Goal: Navigation & Orientation: Find specific page/section

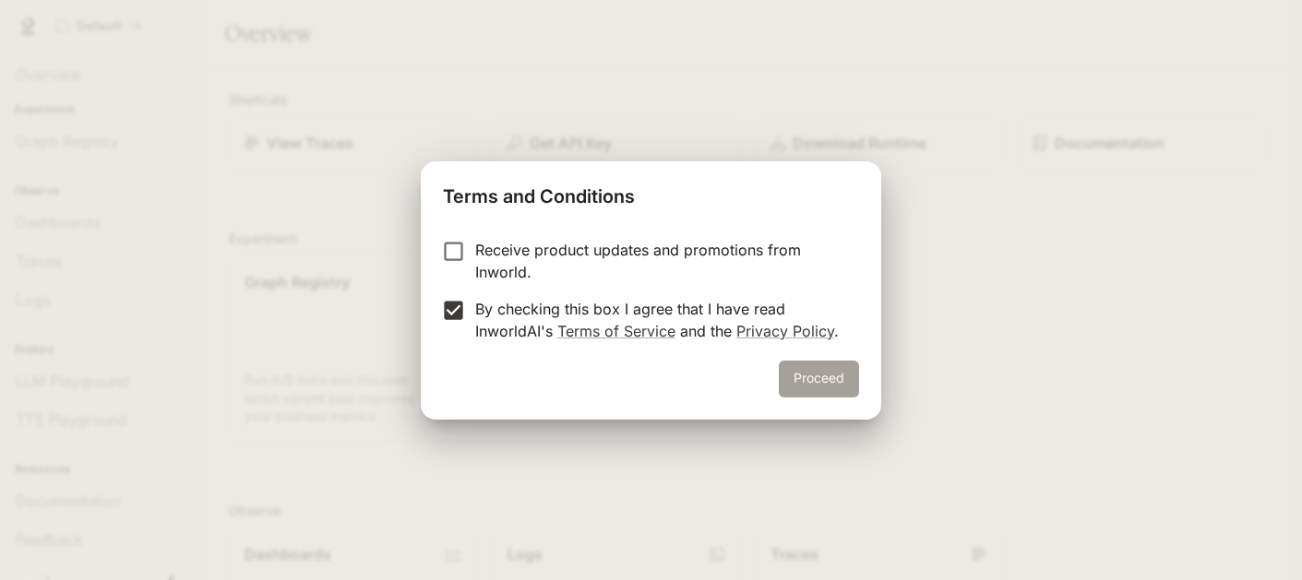
click at [817, 381] on button "Proceed" at bounding box center [819, 379] width 80 height 37
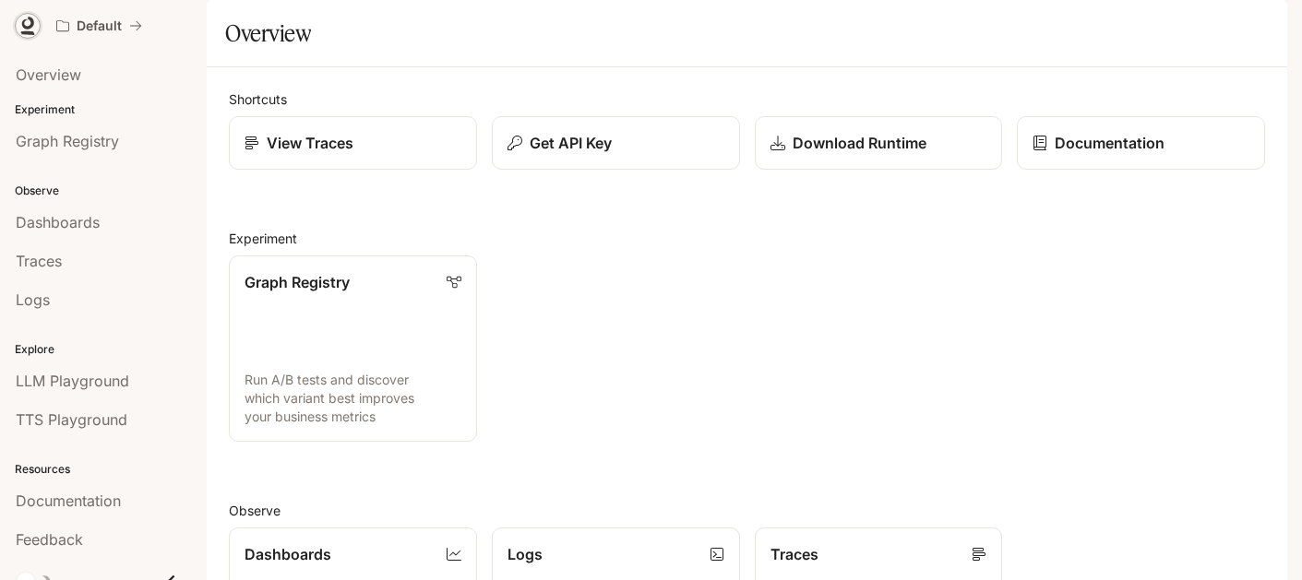
click at [28, 19] on icon at bounding box center [27, 26] width 18 height 18
click at [1257, 27] on img "button" at bounding box center [1261, 26] width 26 height 26
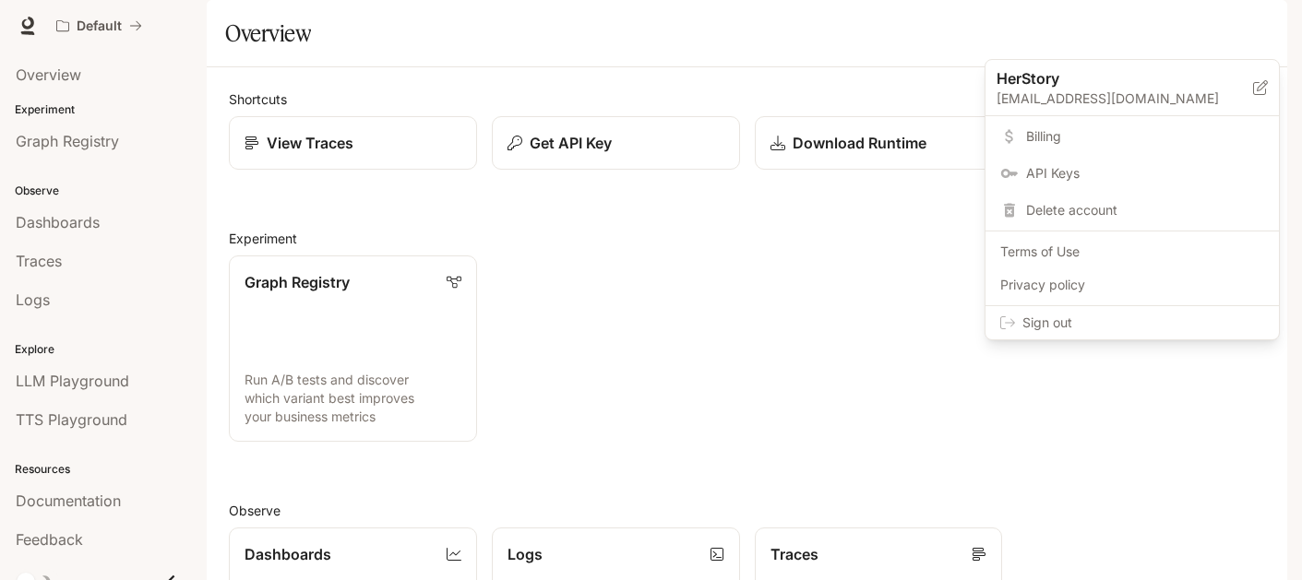
click at [700, 407] on div at bounding box center [651, 290] width 1302 height 580
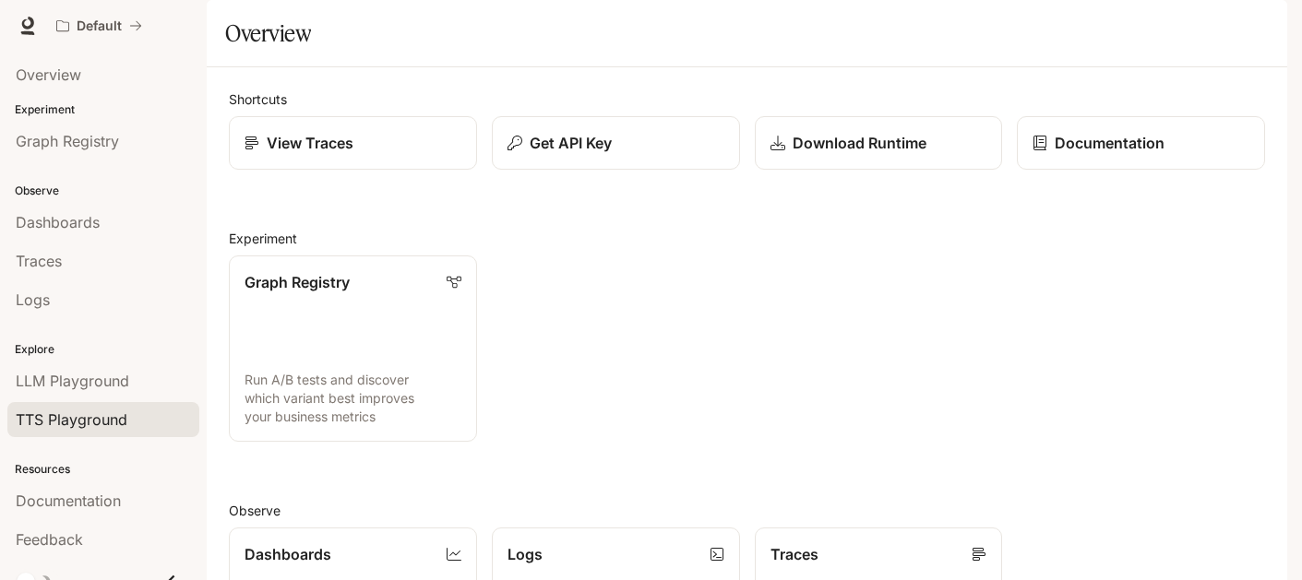
scroll to position [20, 0]
